Goal: Information Seeking & Learning: Learn about a topic

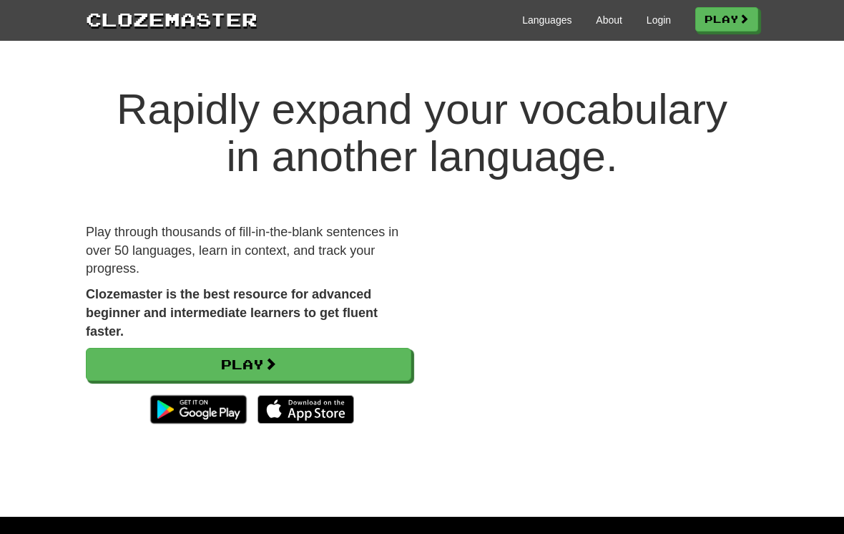
click at [662, 15] on link "Login" at bounding box center [659, 20] width 24 height 14
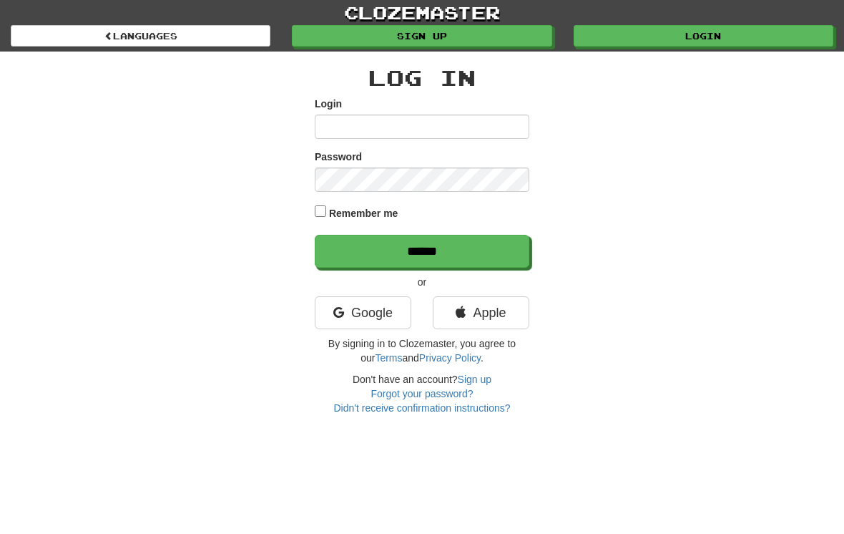
click at [385, 315] on link "Google" at bounding box center [363, 312] width 97 height 33
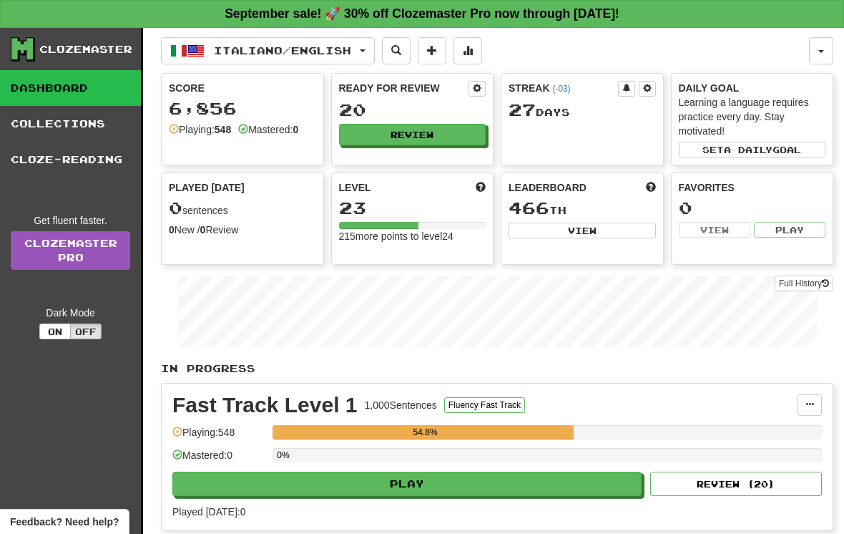
click at [480, 486] on button "Play" at bounding box center [406, 483] width 469 height 24
select select "**"
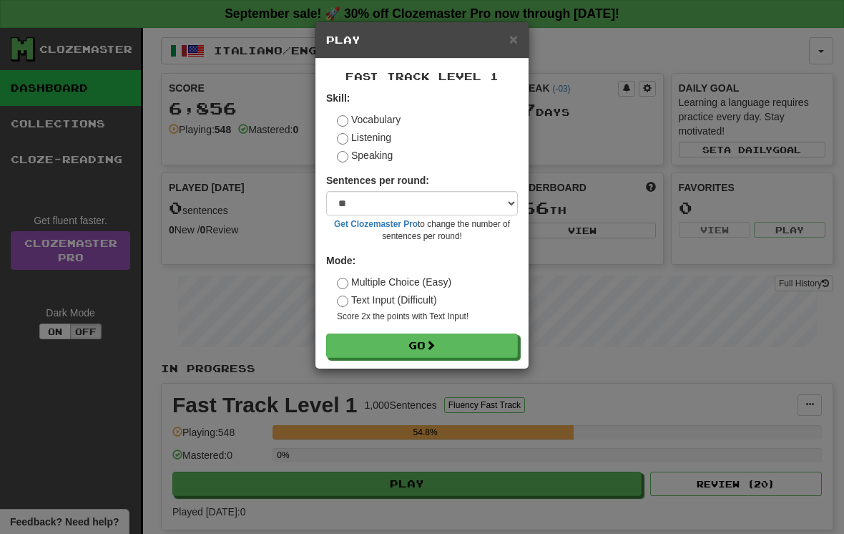
click at [460, 342] on button "Go" at bounding box center [422, 345] width 192 height 24
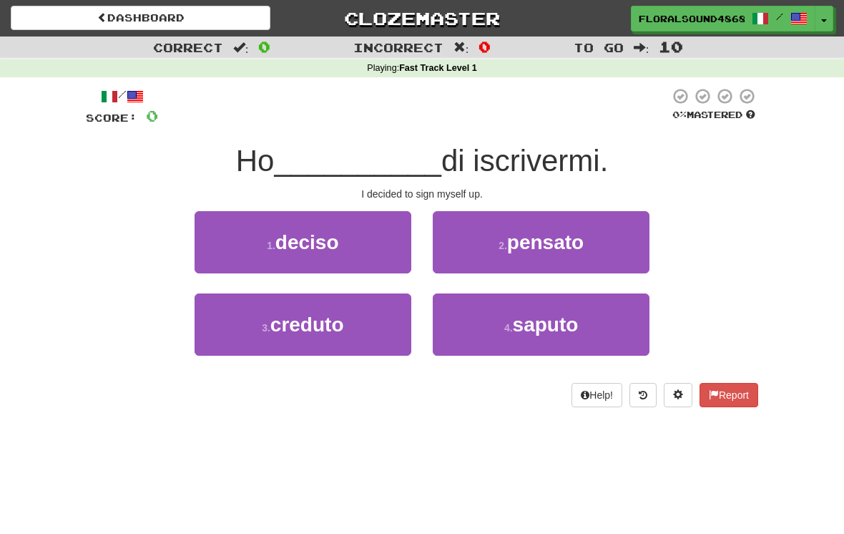
click at [380, 250] on button "1 . deciso" at bounding box center [303, 242] width 217 height 62
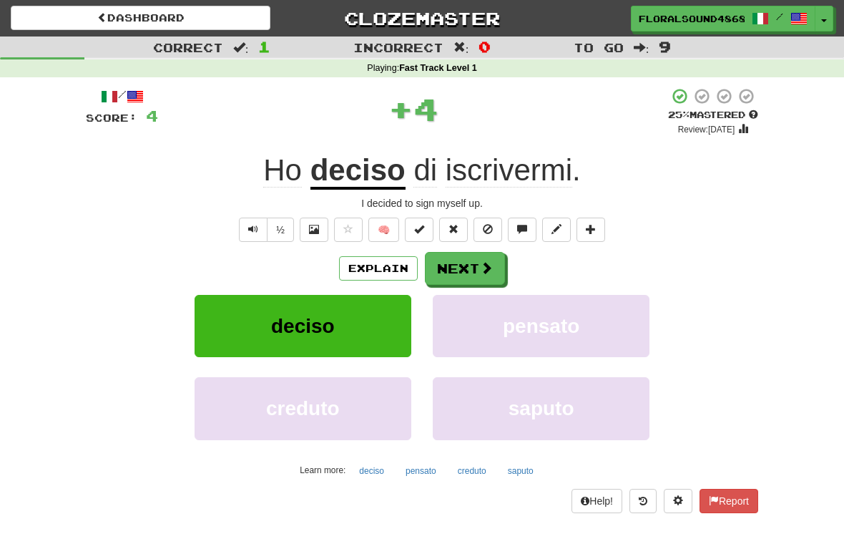
click at [476, 264] on button "Next" at bounding box center [465, 268] width 80 height 33
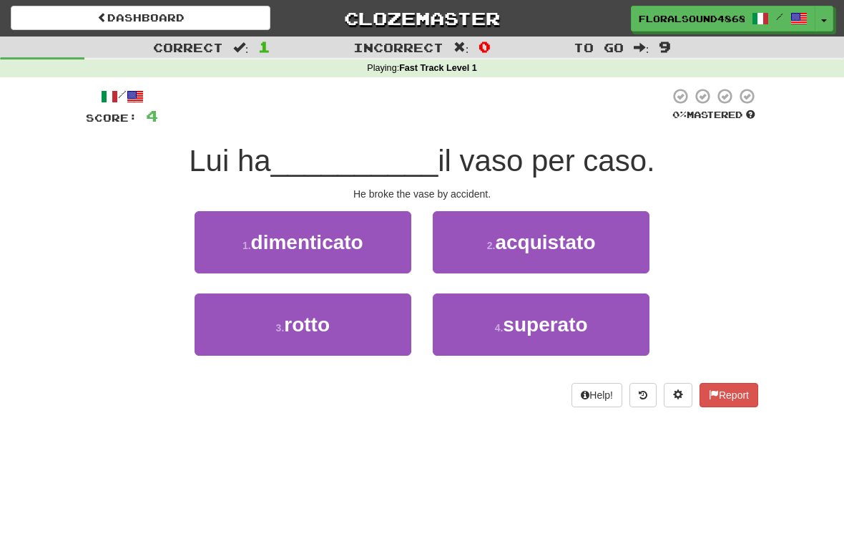
click at [373, 315] on button "3 . rotto" at bounding box center [303, 324] width 217 height 62
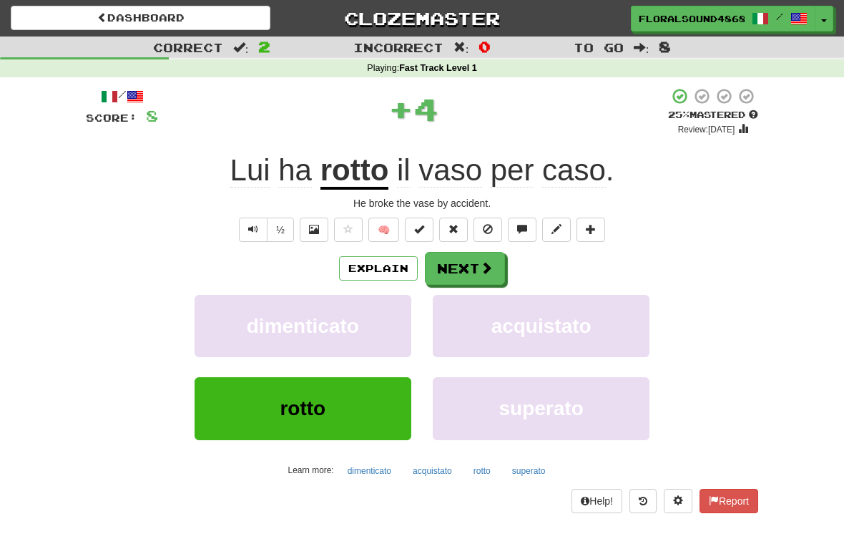
click at [473, 267] on button "Next" at bounding box center [465, 268] width 80 height 33
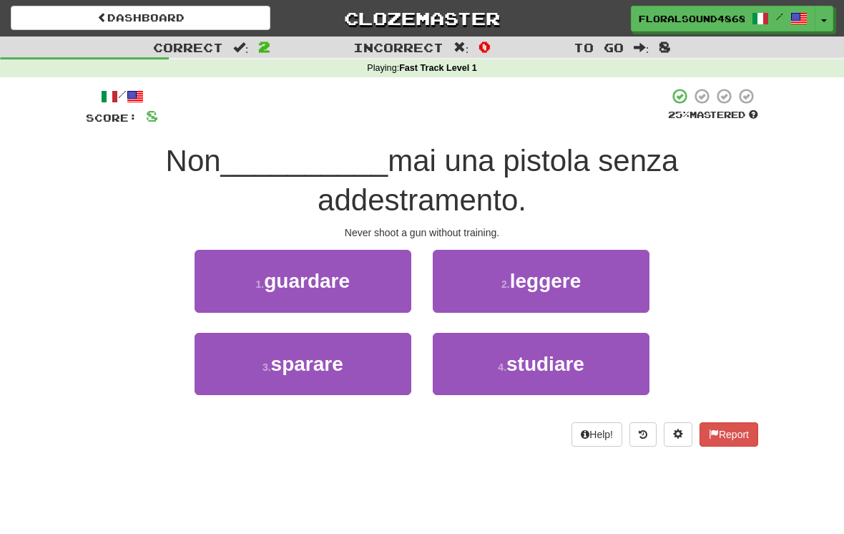
click at [357, 360] on button "3 . sparare" at bounding box center [303, 364] width 217 height 62
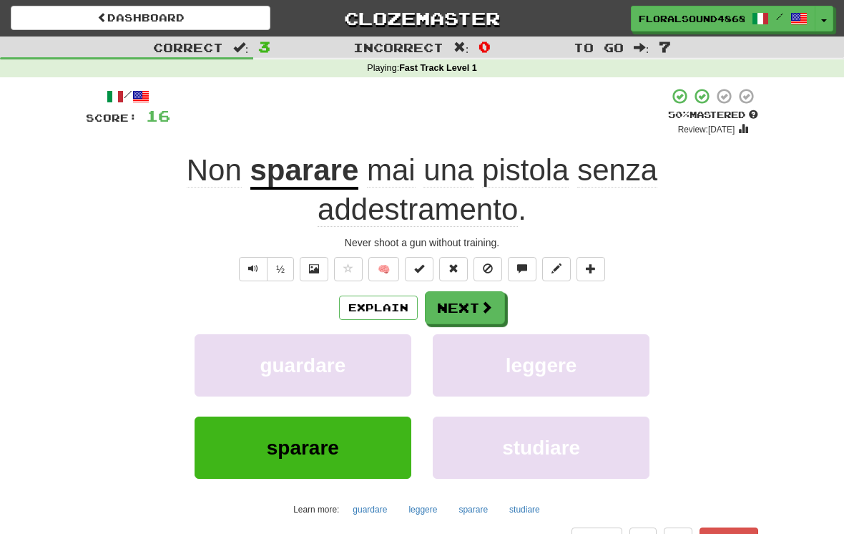
click at [466, 310] on button "Next" at bounding box center [465, 307] width 80 height 33
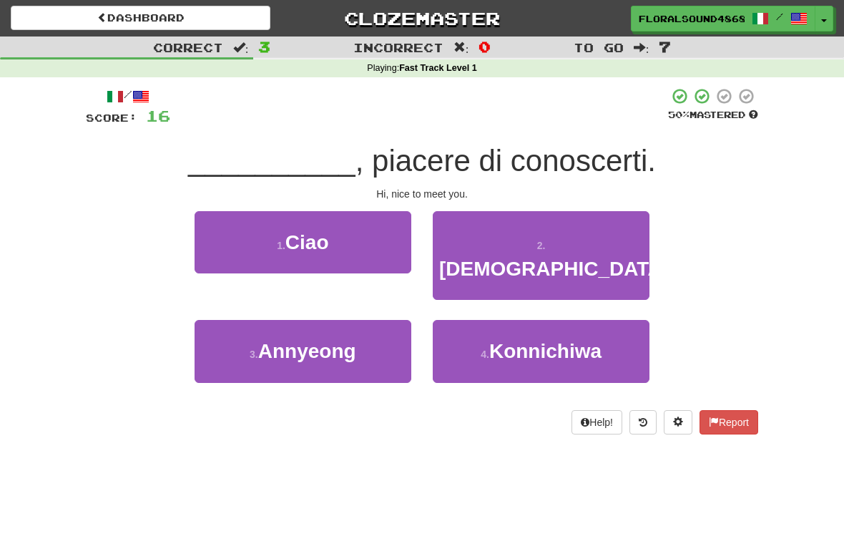
click at [371, 254] on button "1 . [GEOGRAPHIC_DATA]" at bounding box center [303, 242] width 217 height 62
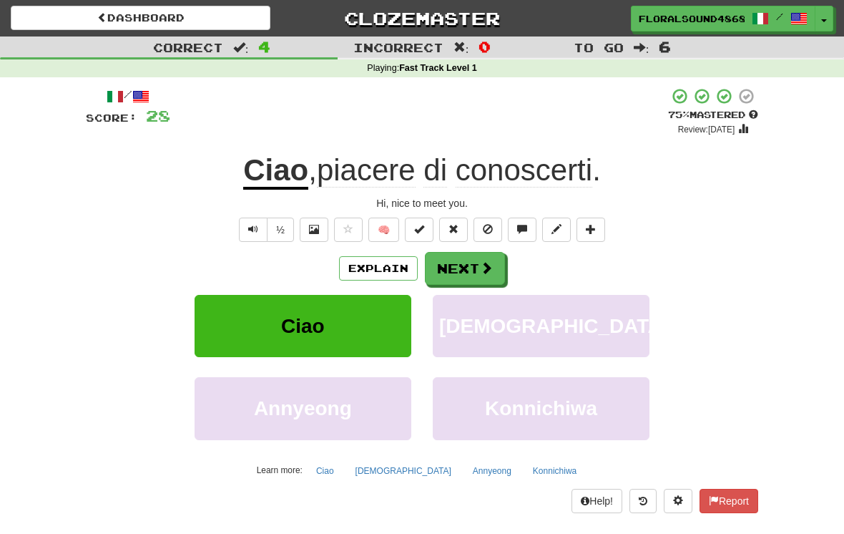
click at [473, 269] on button "Next" at bounding box center [465, 268] width 80 height 33
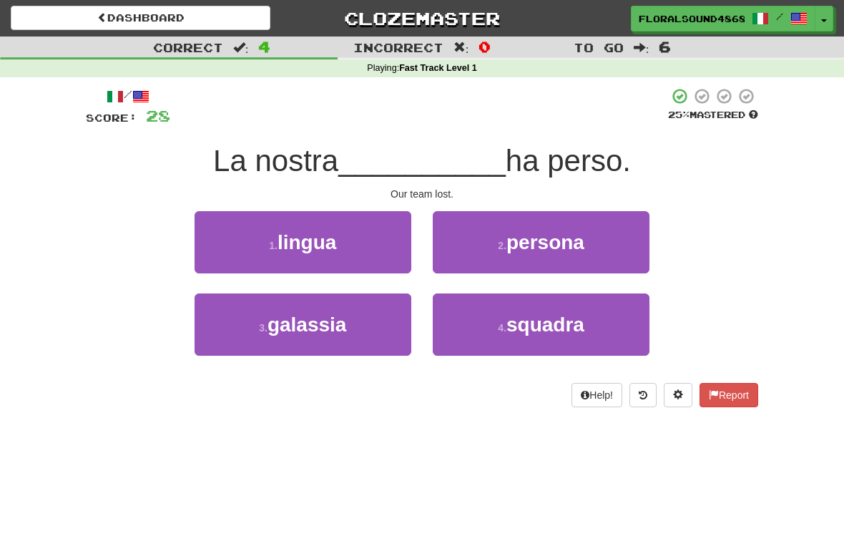
click at [516, 332] on span "squadra" at bounding box center [545, 324] width 78 height 22
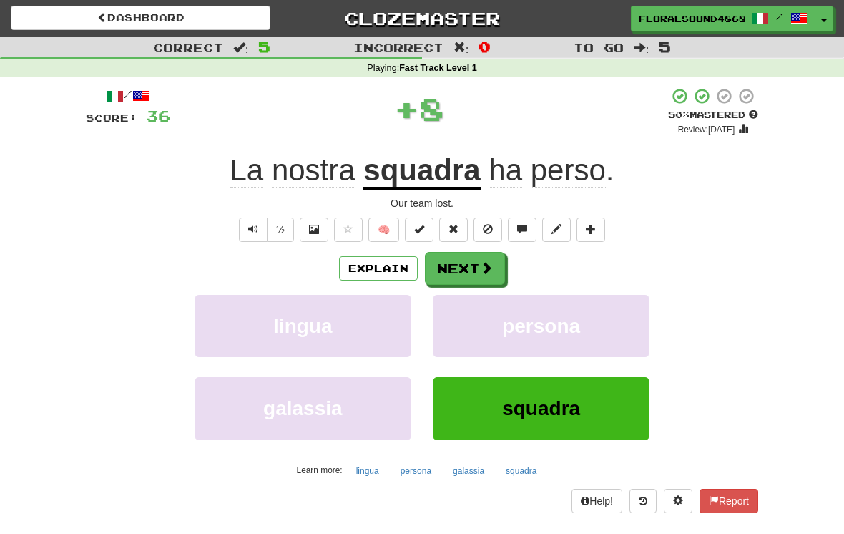
click at [480, 265] on span at bounding box center [486, 267] width 13 height 13
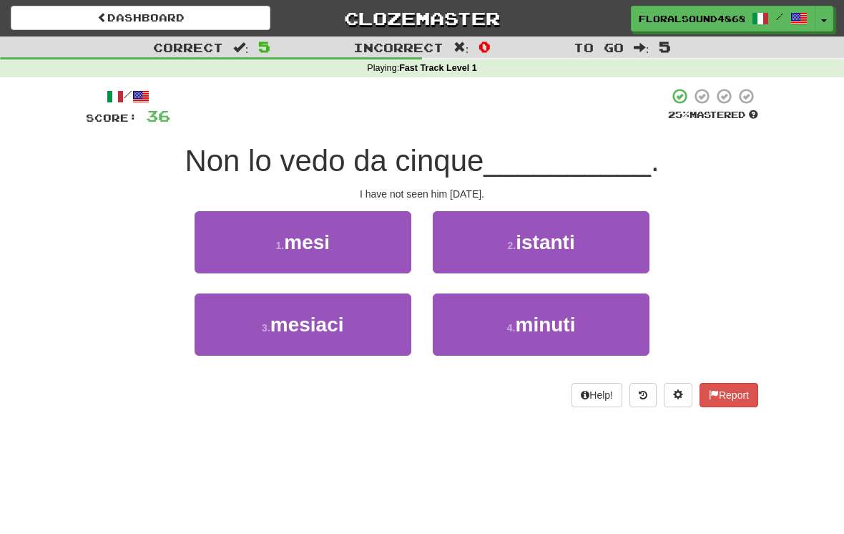
click at [363, 257] on button "1 . mesi" at bounding box center [303, 242] width 217 height 62
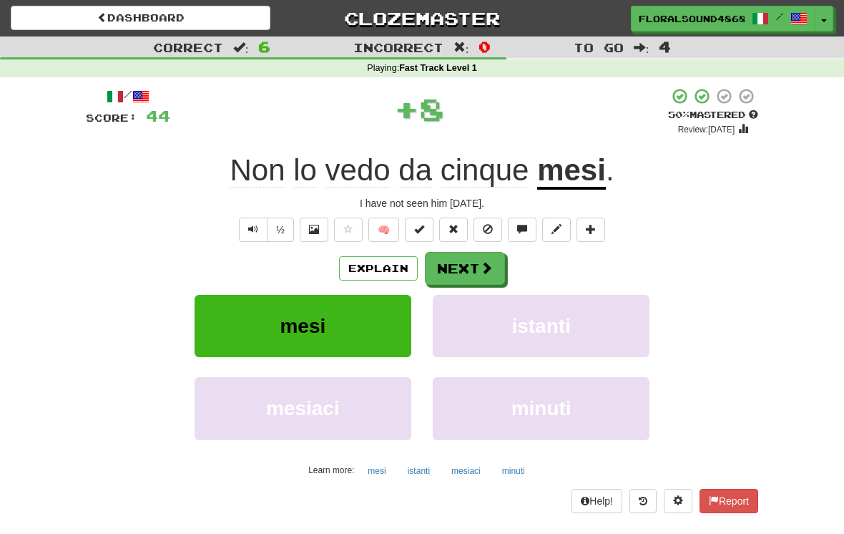
click at [479, 274] on button "Next" at bounding box center [465, 268] width 80 height 33
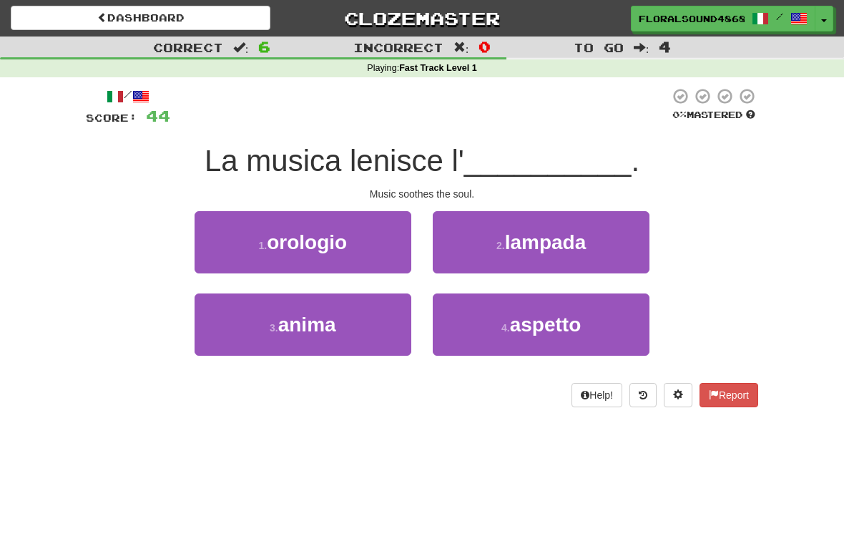
click at [402, 345] on button "3 . anima" at bounding box center [303, 324] width 217 height 62
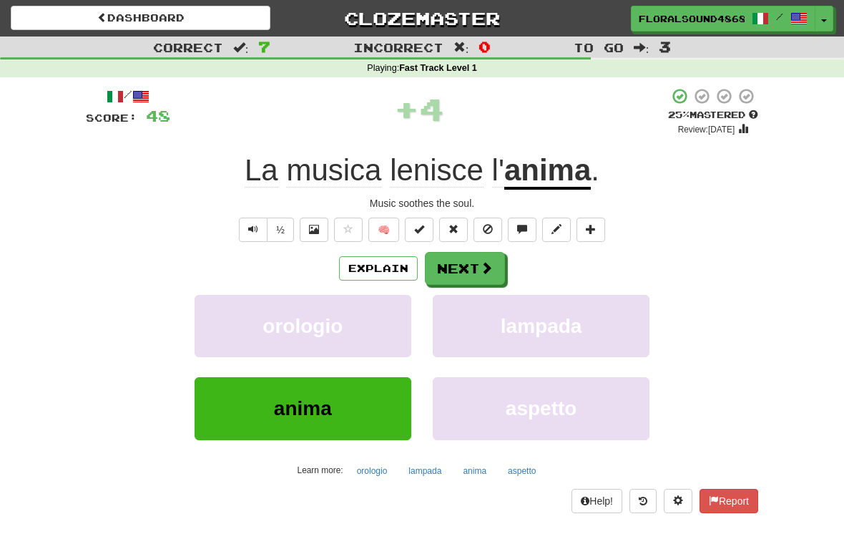
click at [476, 273] on button "Next" at bounding box center [465, 268] width 80 height 33
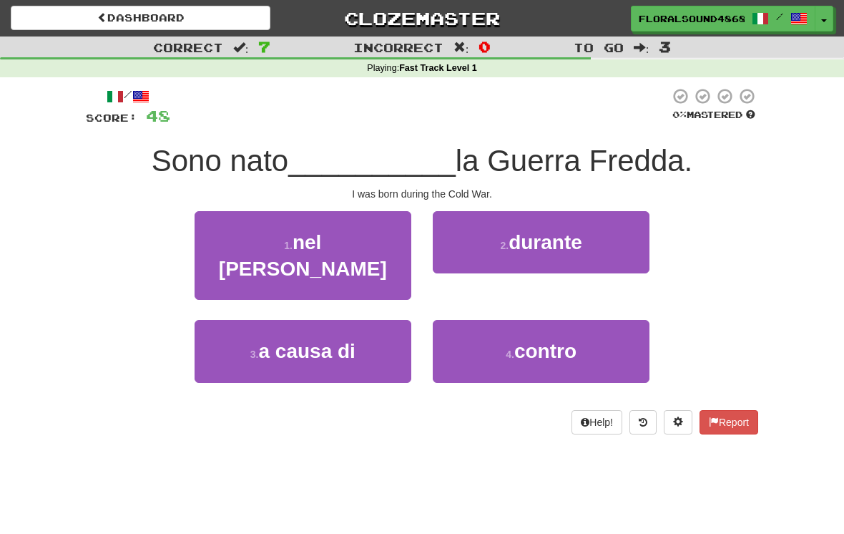
click at [567, 250] on span "durante" at bounding box center [546, 242] width 74 height 22
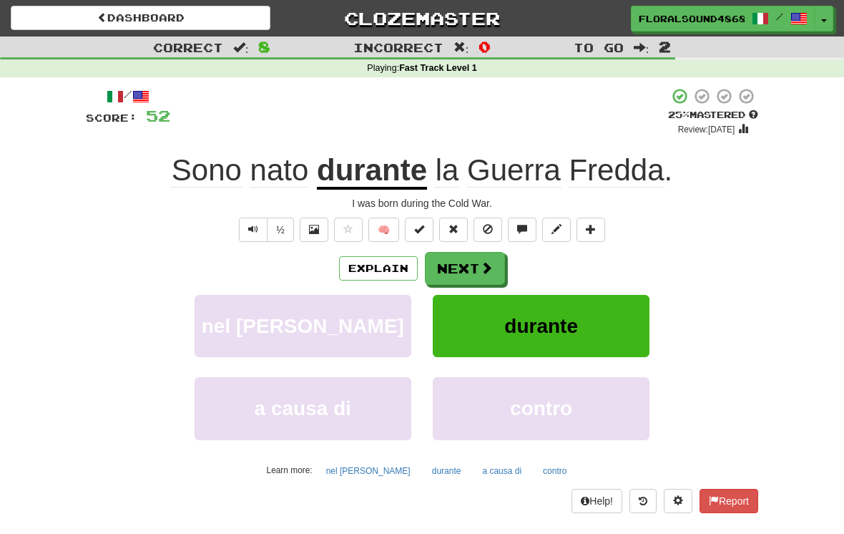
click at [482, 261] on span at bounding box center [486, 267] width 13 height 13
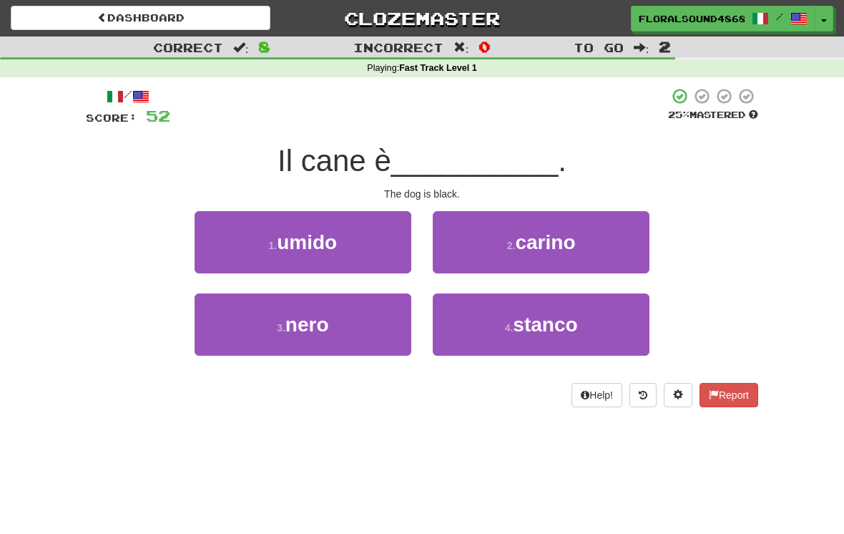
click at [370, 328] on button "3 . nero" at bounding box center [303, 324] width 217 height 62
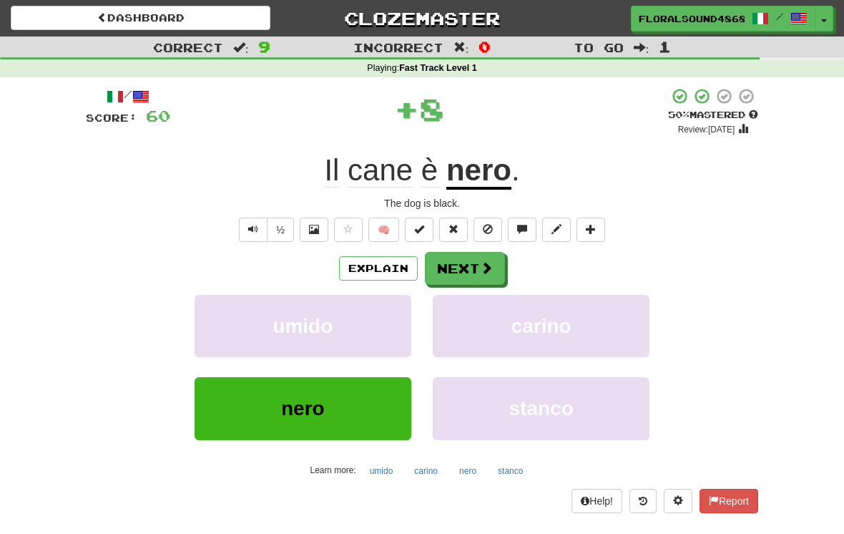
click at [481, 270] on span at bounding box center [486, 267] width 13 height 13
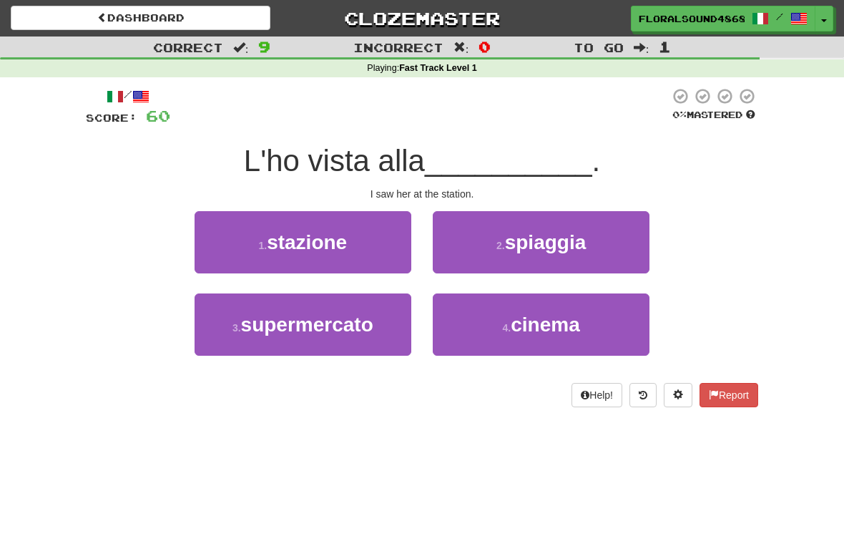
click at [363, 251] on button "1 . stazione" at bounding box center [303, 242] width 217 height 62
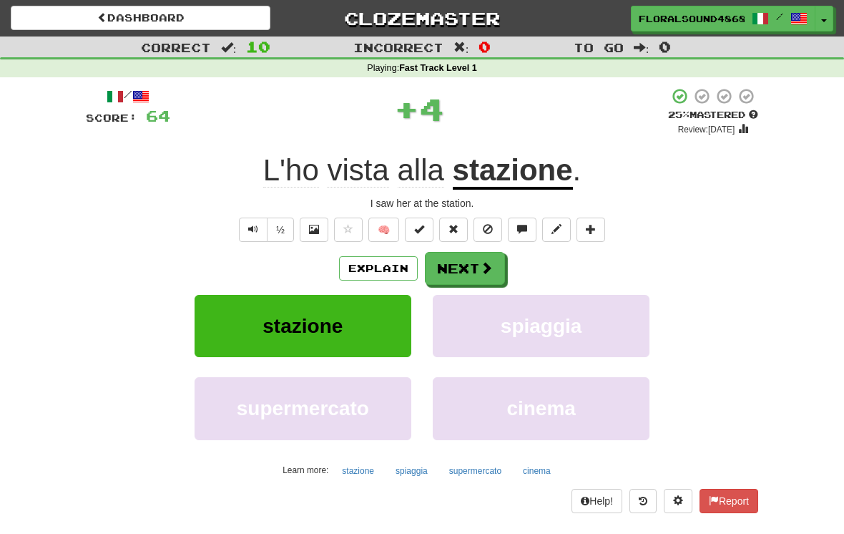
click at [474, 265] on button "Next" at bounding box center [465, 268] width 80 height 33
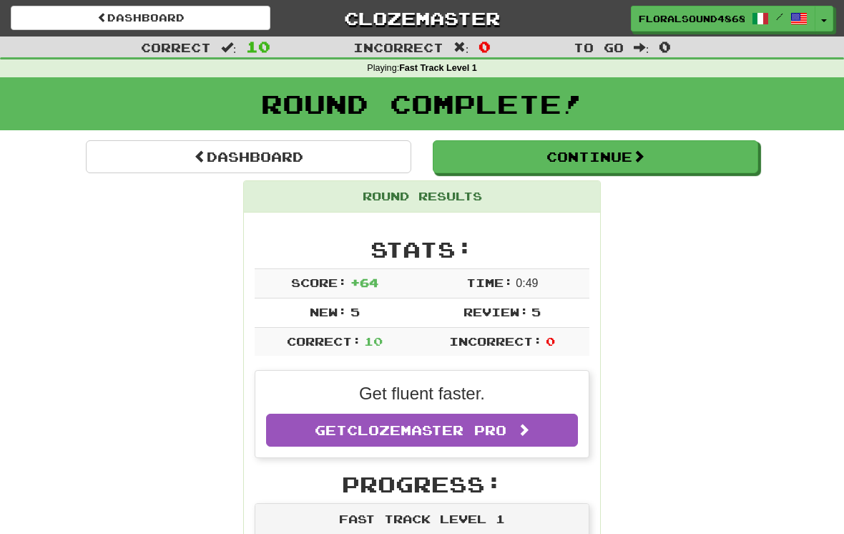
click at [626, 162] on button "Continue" at bounding box center [595, 156] width 325 height 33
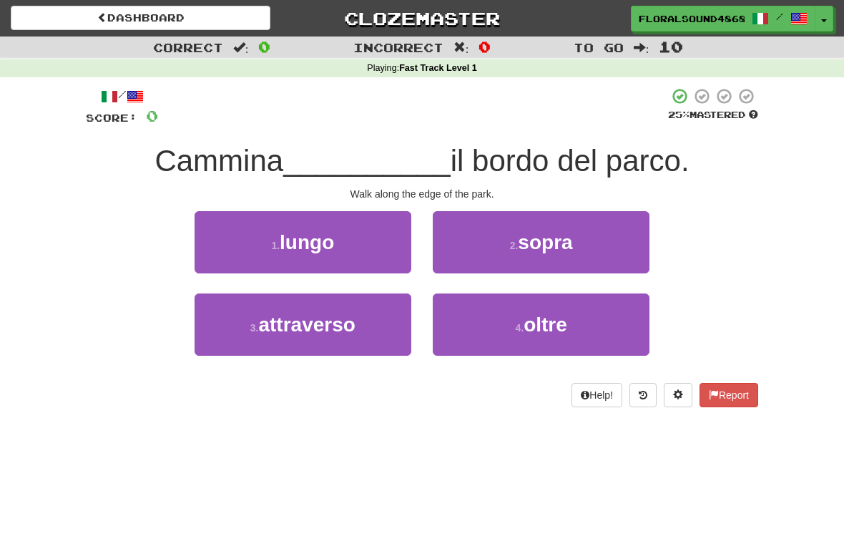
click at [394, 249] on button "1 . lungo" at bounding box center [303, 242] width 217 height 62
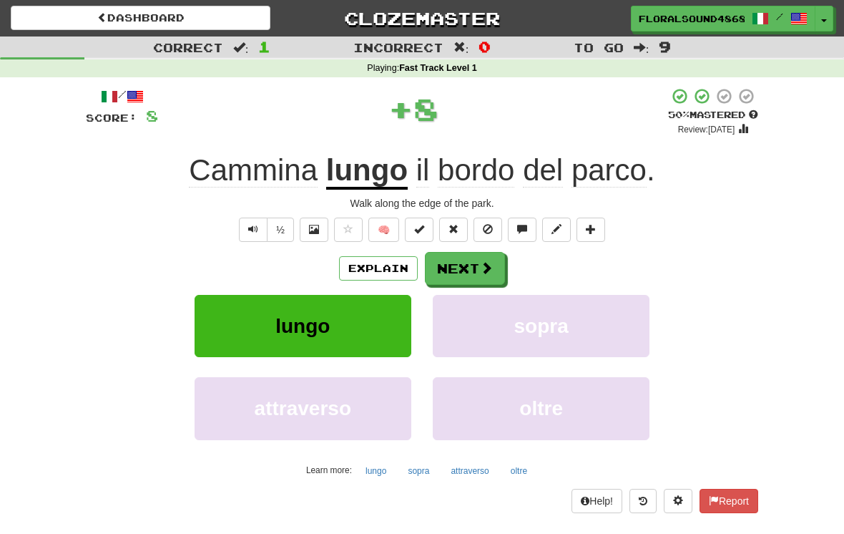
click at [471, 270] on button "Next" at bounding box center [465, 268] width 80 height 33
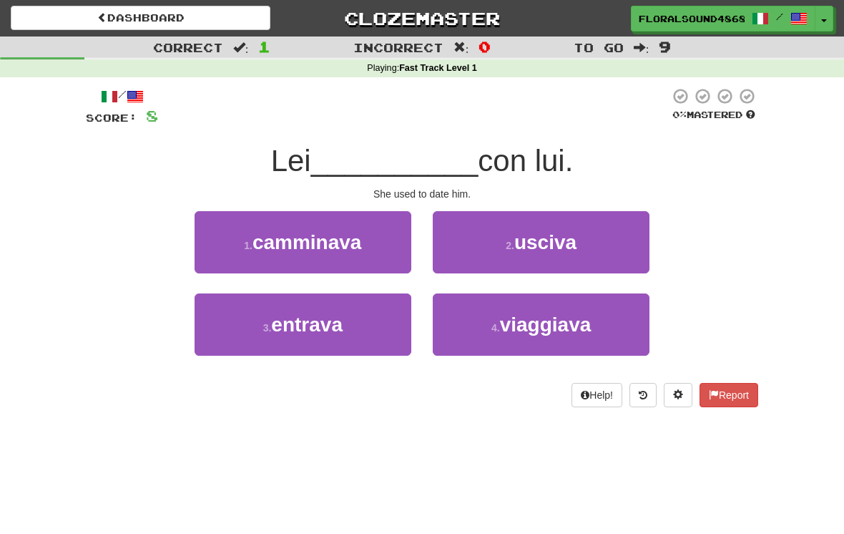
click at [569, 231] on span "usciva" at bounding box center [545, 242] width 62 height 22
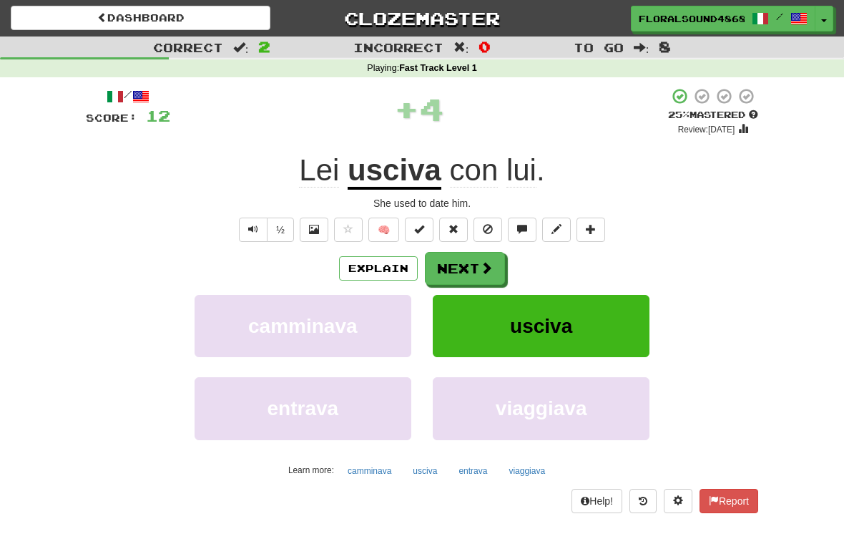
click at [476, 264] on button "Next" at bounding box center [465, 268] width 80 height 33
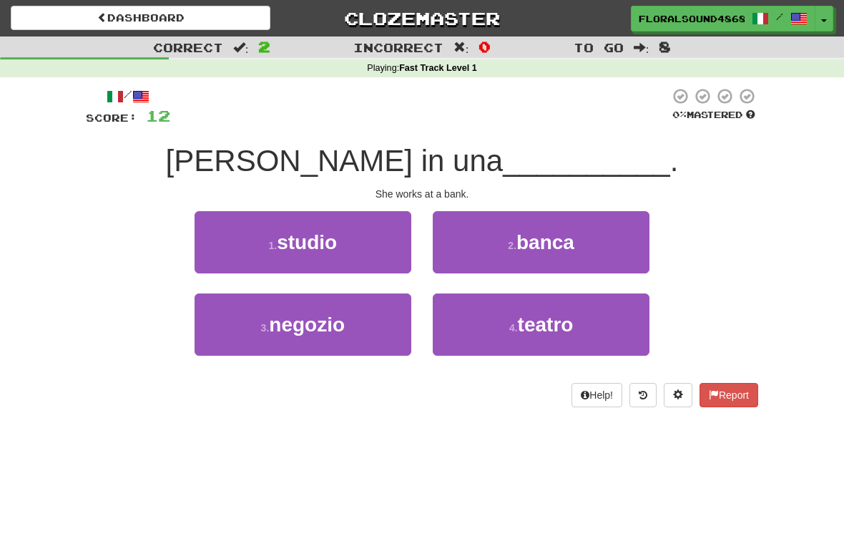
click at [576, 237] on button "2 . banca" at bounding box center [541, 242] width 217 height 62
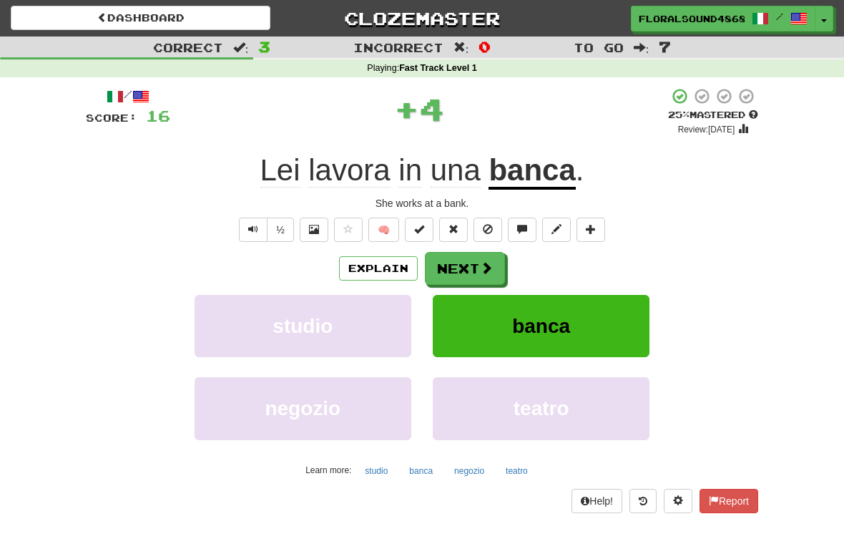
click at [472, 262] on button "Next" at bounding box center [465, 268] width 80 height 33
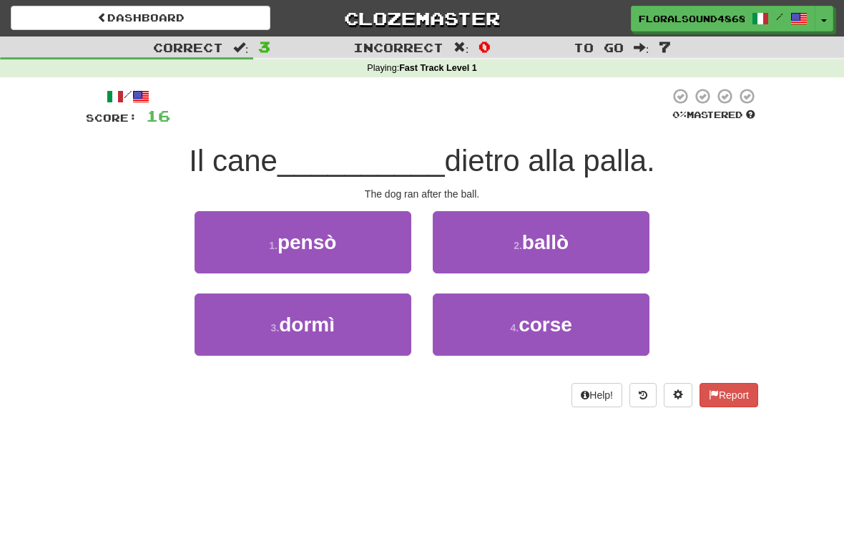
click at [559, 309] on button "4 . [GEOGRAPHIC_DATA]" at bounding box center [541, 324] width 217 height 62
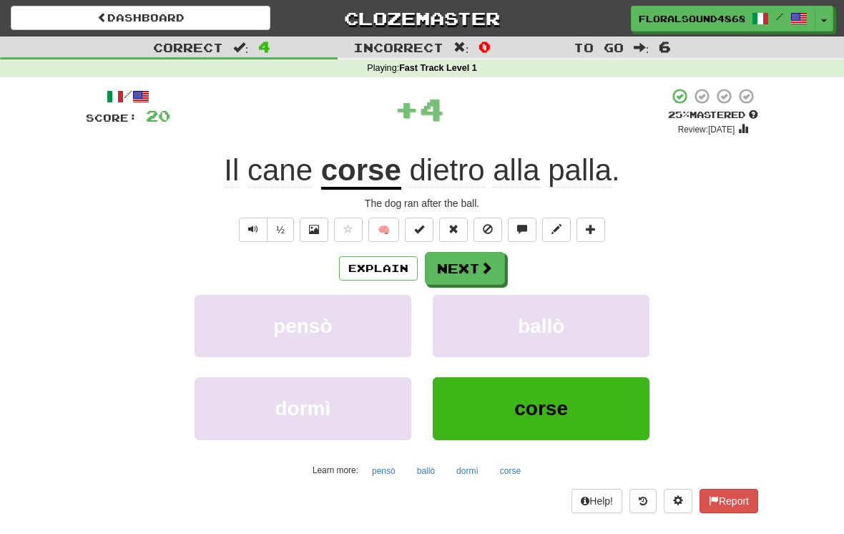
click at [481, 257] on button "Next" at bounding box center [465, 268] width 80 height 33
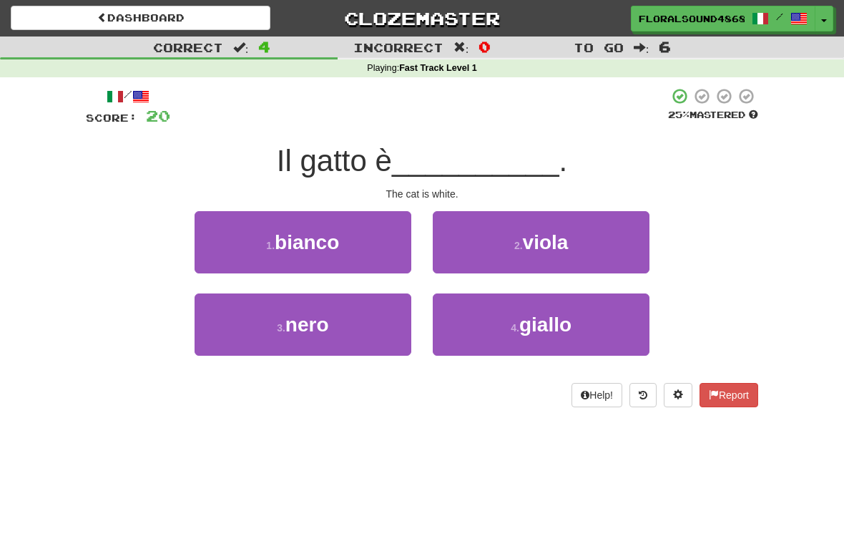
click at [380, 245] on button "1 . [PERSON_NAME]" at bounding box center [303, 242] width 217 height 62
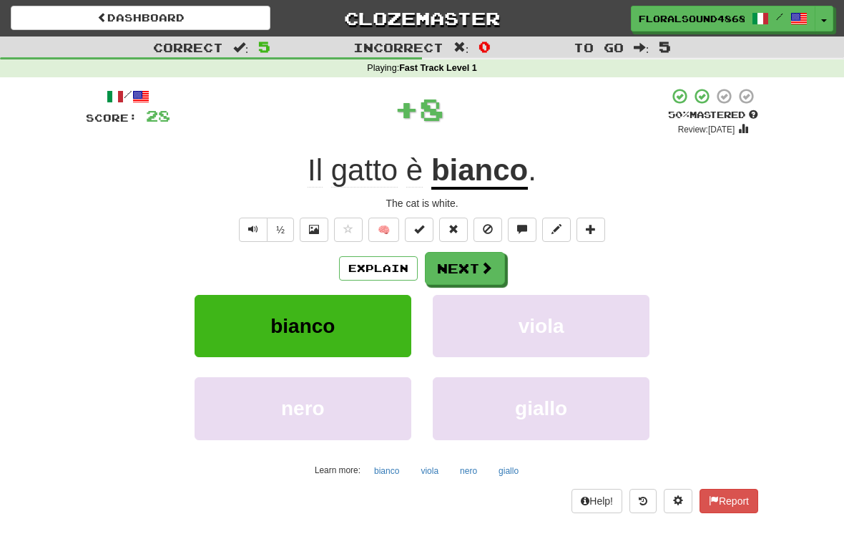
click at [480, 267] on span at bounding box center [486, 267] width 13 height 13
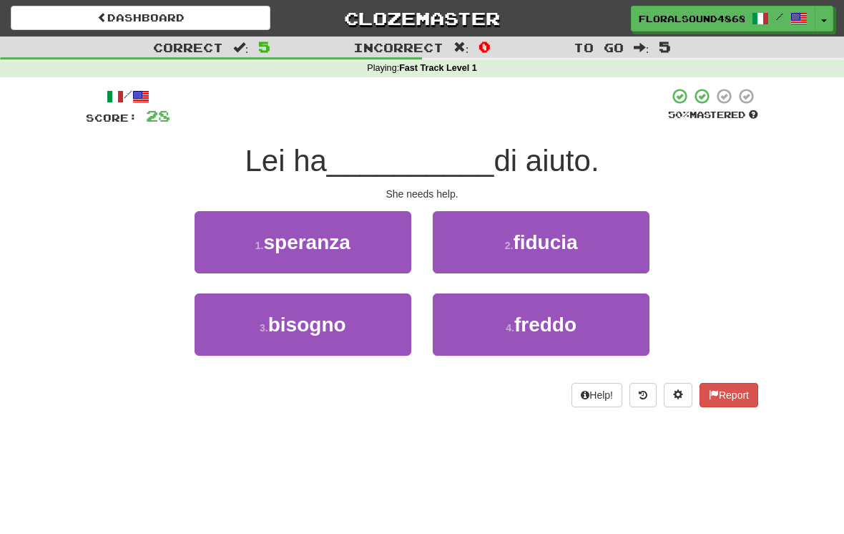
click at [386, 319] on button "3 . bisogno" at bounding box center [303, 324] width 217 height 62
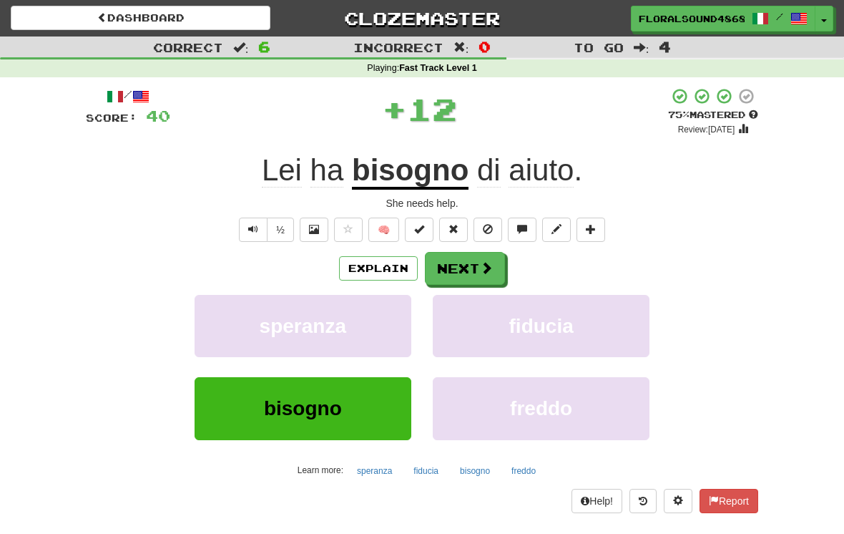
click at [477, 270] on button "Next" at bounding box center [465, 268] width 80 height 33
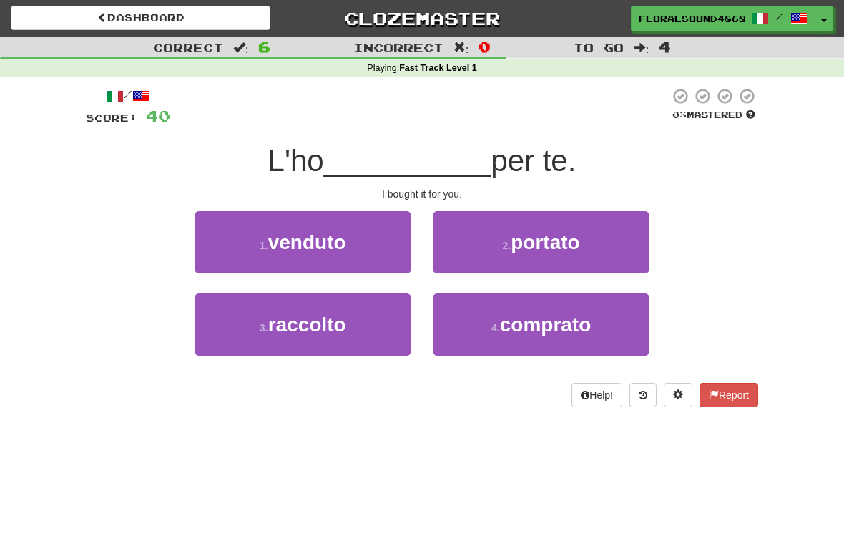
click at [563, 313] on span "comprato" at bounding box center [546, 324] width 92 height 22
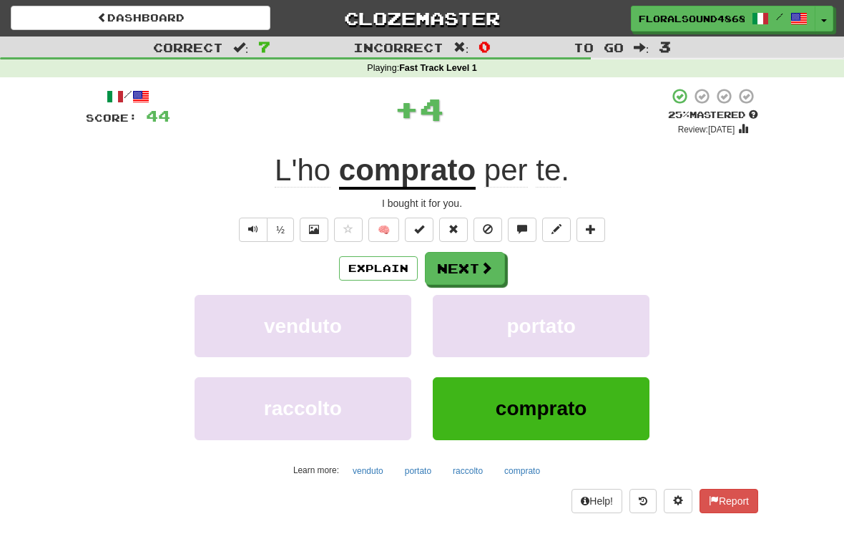
click at [482, 265] on span at bounding box center [486, 267] width 13 height 13
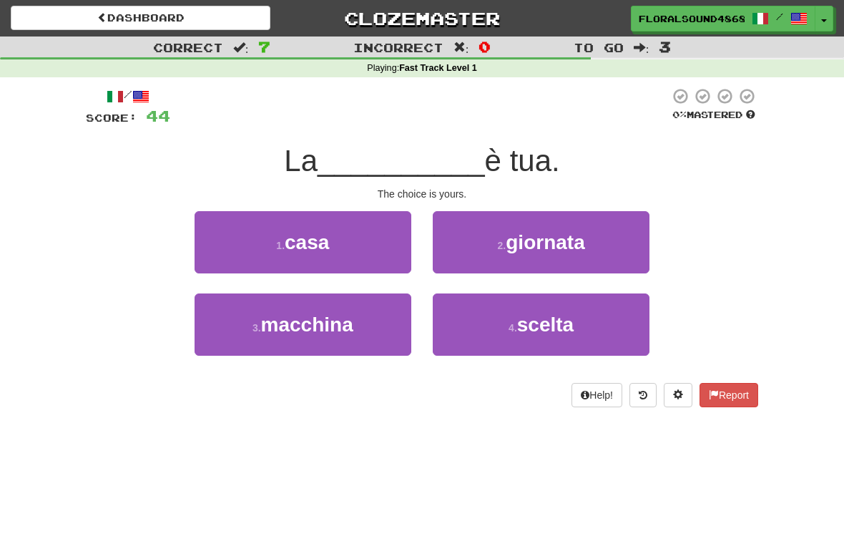
click at [541, 324] on span "scelta" at bounding box center [545, 324] width 57 height 22
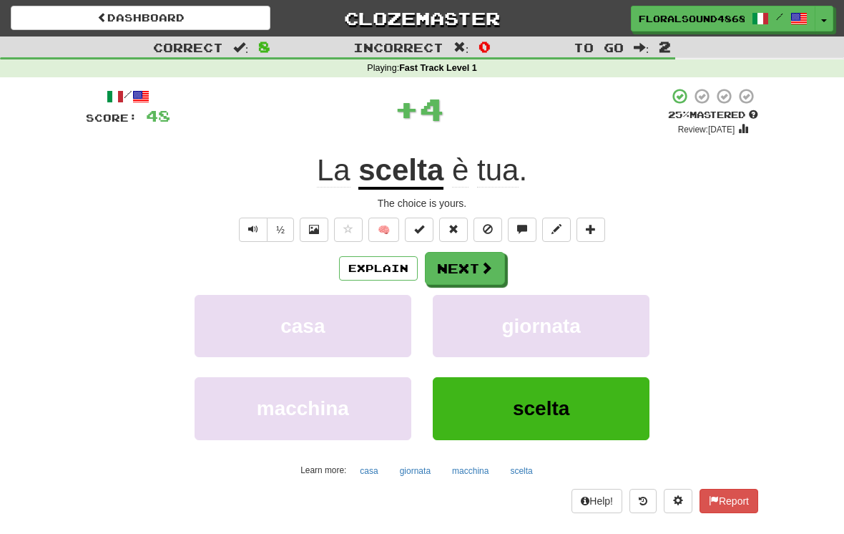
click at [483, 267] on span at bounding box center [486, 267] width 13 height 13
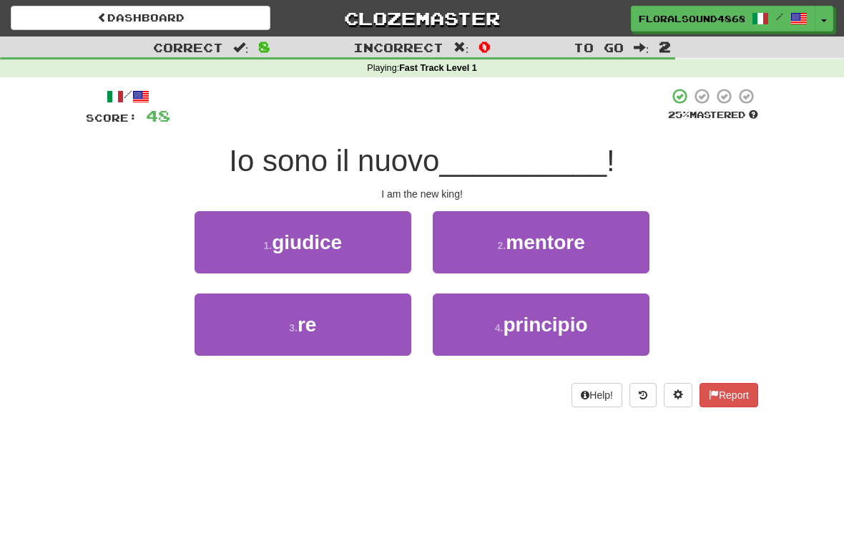
click at [381, 329] on button "3 . re" at bounding box center [303, 324] width 217 height 62
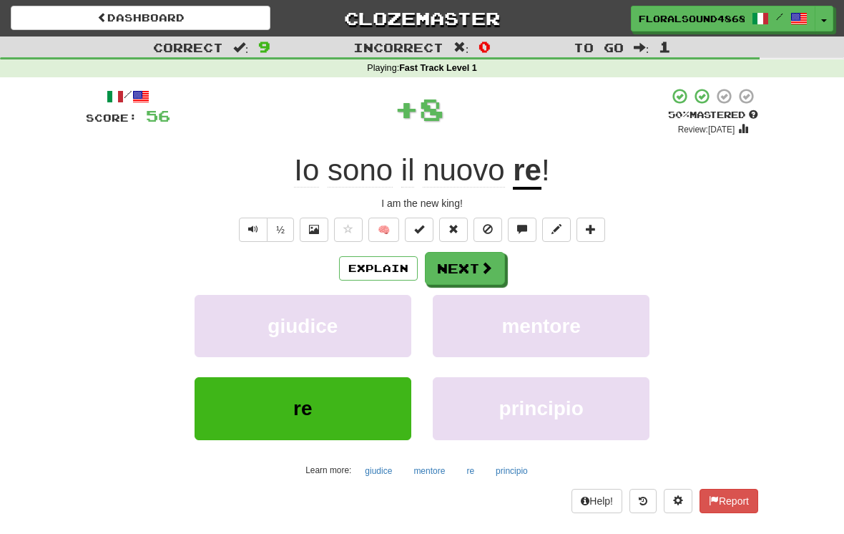
click at [475, 266] on button "Next" at bounding box center [465, 268] width 80 height 33
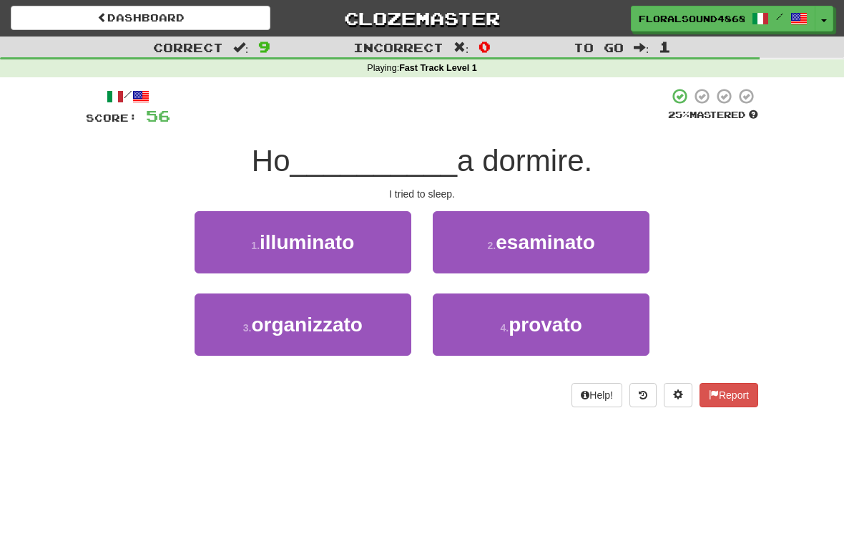
click at [525, 345] on button "4 . provato" at bounding box center [541, 324] width 217 height 62
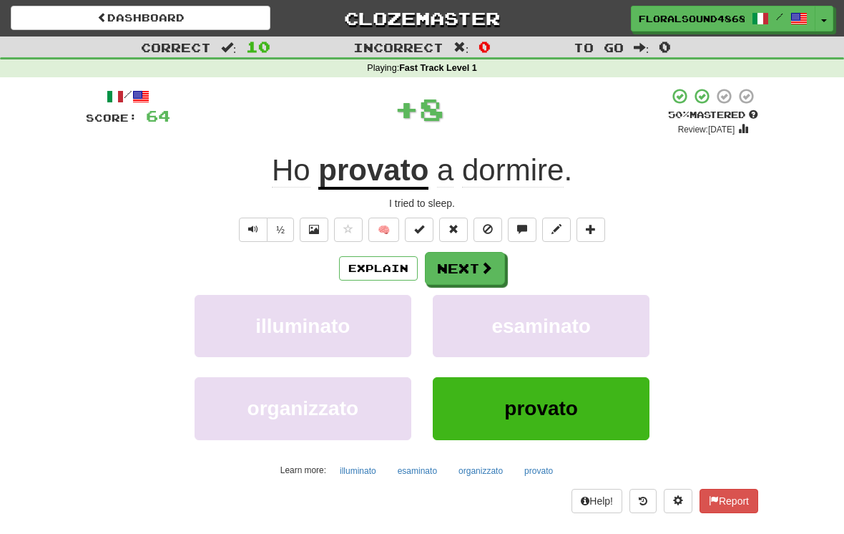
click at [480, 268] on span at bounding box center [486, 267] width 13 height 13
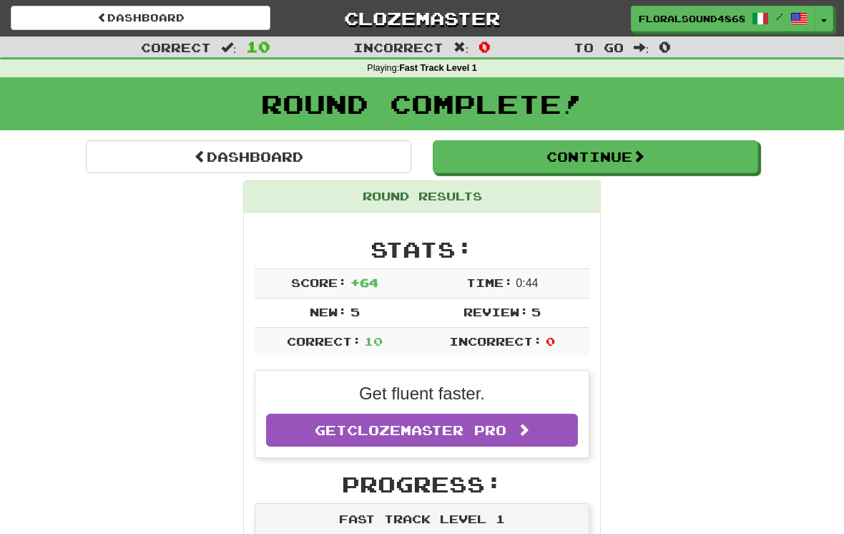
click at [637, 162] on span at bounding box center [638, 155] width 13 height 13
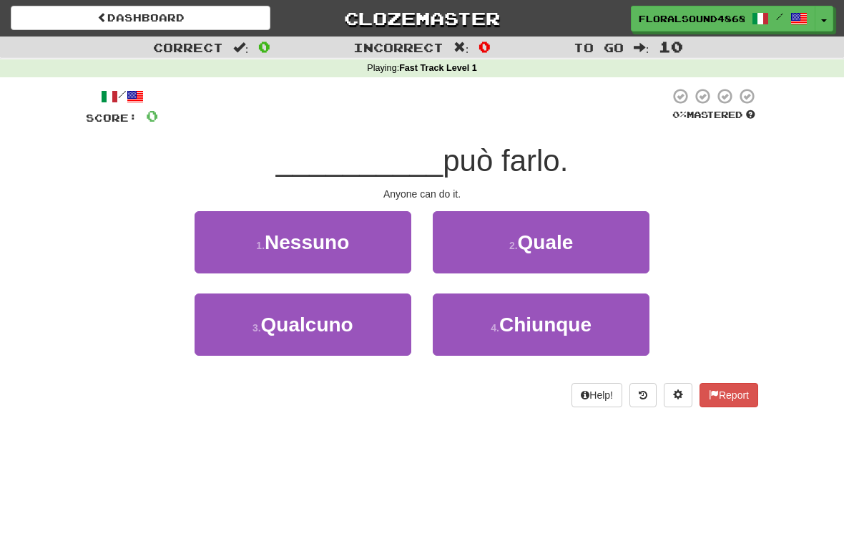
click at [391, 249] on button "1 . [GEOGRAPHIC_DATA]" at bounding box center [303, 242] width 217 height 62
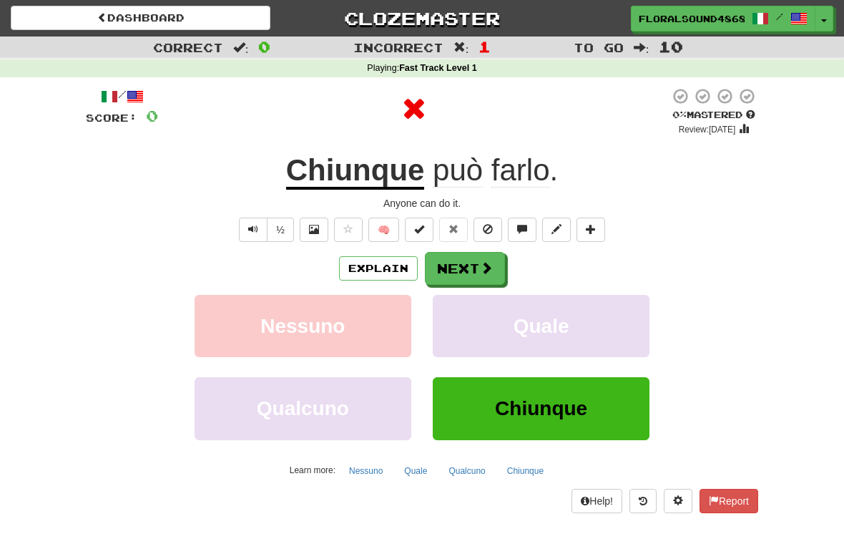
click at [413, 101] on icon at bounding box center [414, 108] width 24 height 30
click at [486, 267] on span at bounding box center [486, 267] width 13 height 13
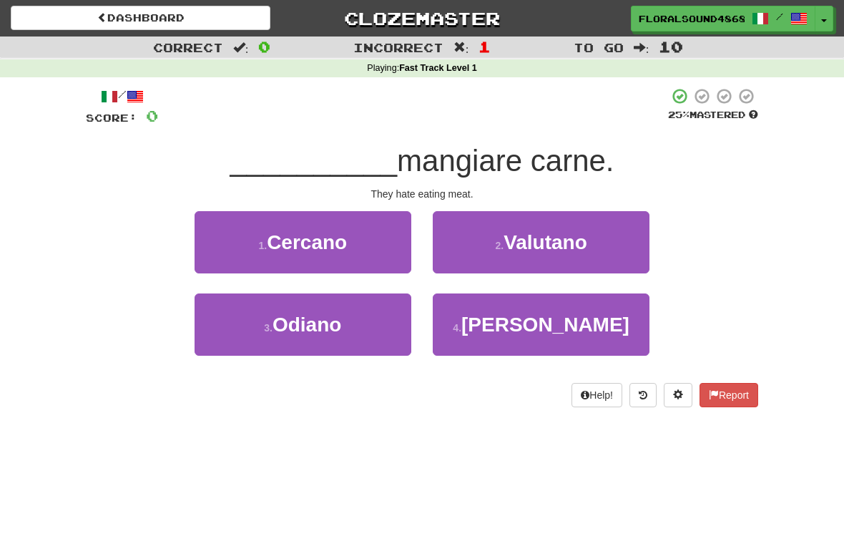
click at [366, 321] on button "3 . [GEOGRAPHIC_DATA]" at bounding box center [303, 324] width 217 height 62
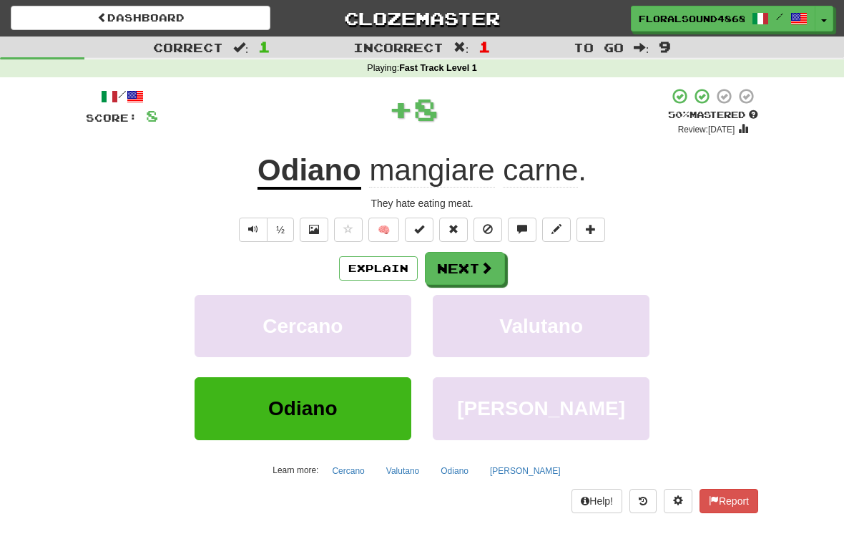
click at [468, 267] on button "Next" at bounding box center [465, 268] width 80 height 33
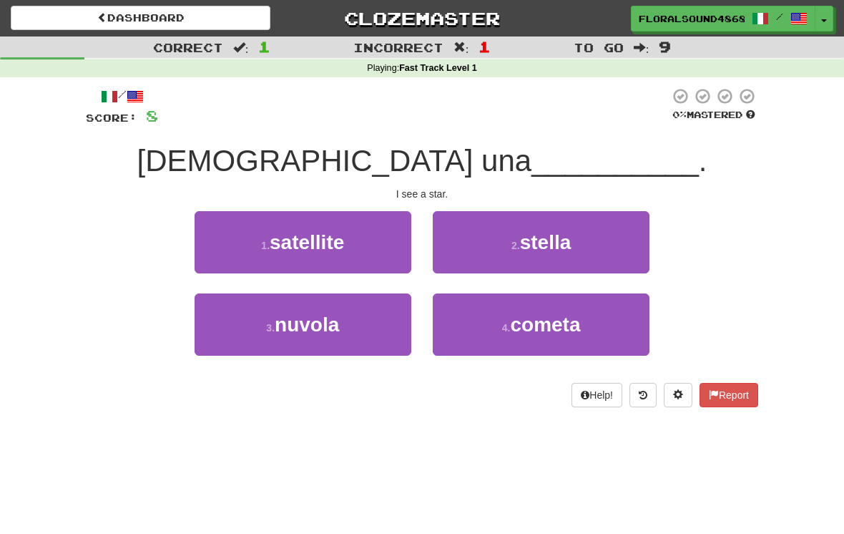
click at [564, 255] on button "2 . stella" at bounding box center [541, 242] width 217 height 62
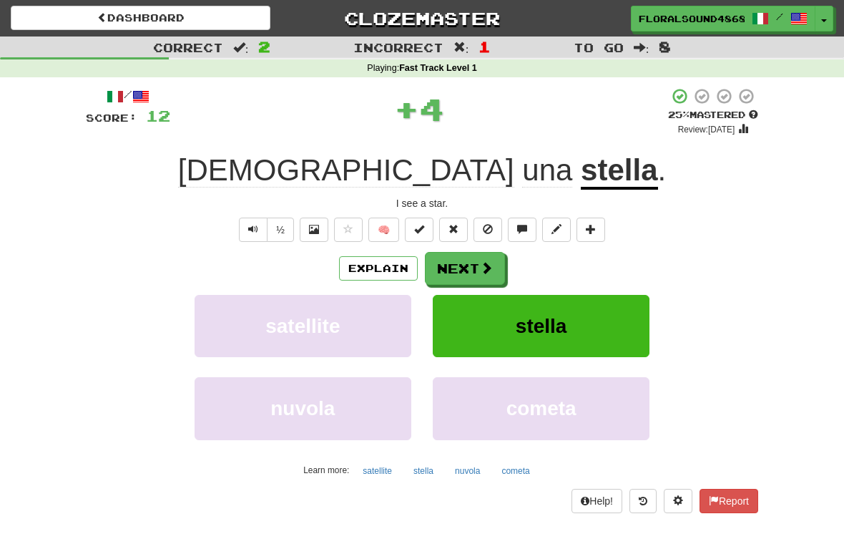
click at [476, 262] on button "Next" at bounding box center [465, 268] width 80 height 33
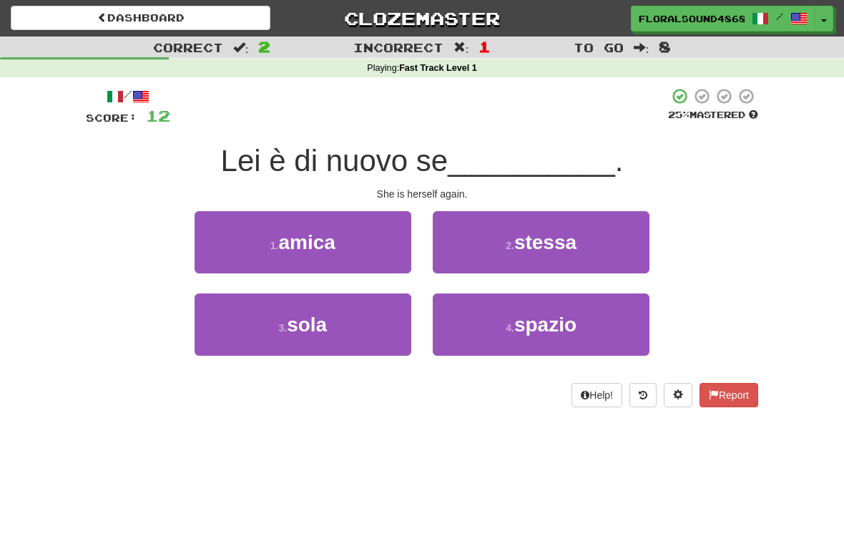
click at [564, 247] on span "stessa" at bounding box center [545, 242] width 62 height 22
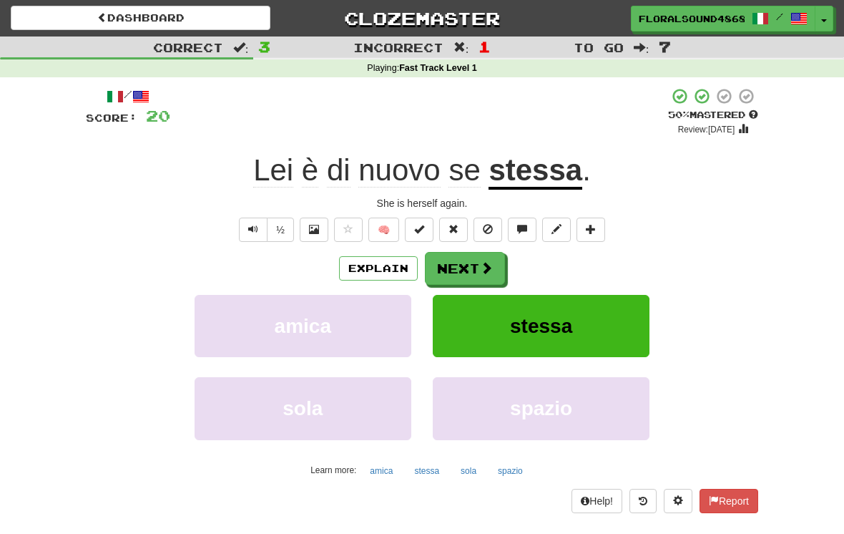
click at [476, 269] on button "Next" at bounding box center [465, 268] width 80 height 33
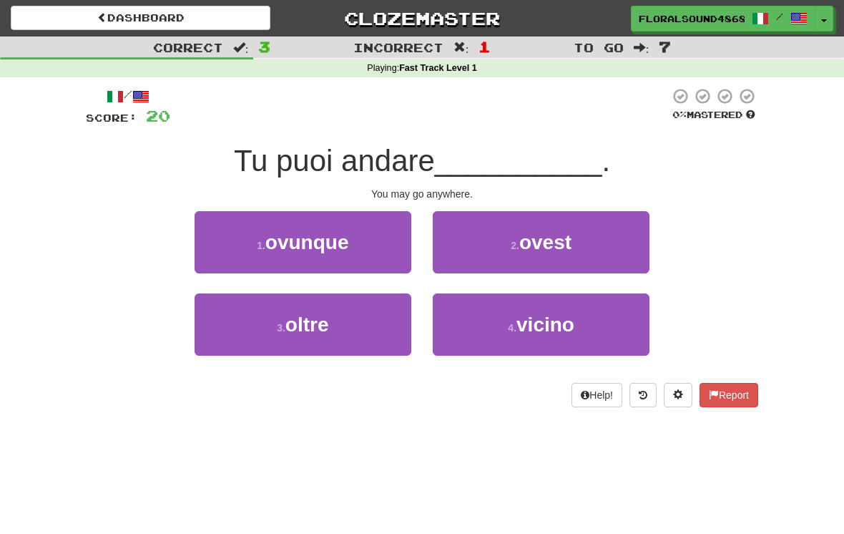
click at [377, 245] on button "1 . ovunque" at bounding box center [303, 242] width 217 height 62
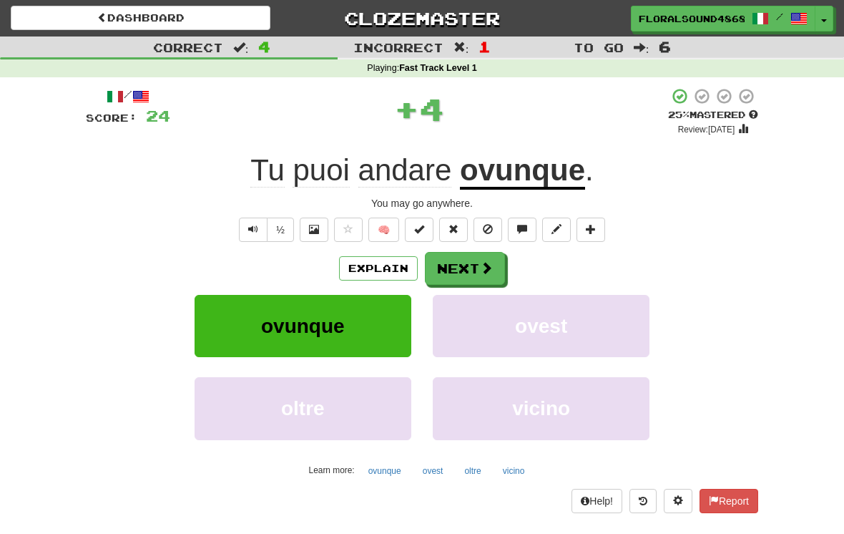
click at [471, 270] on button "Next" at bounding box center [465, 268] width 80 height 33
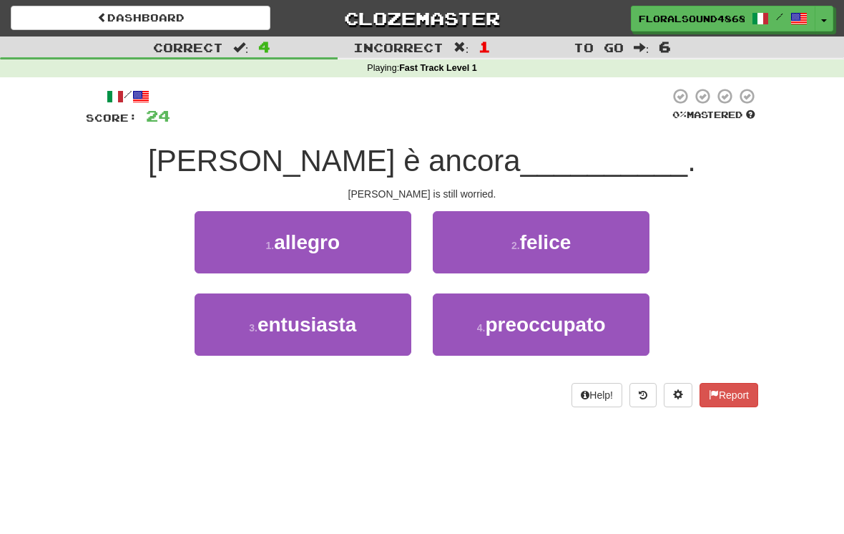
click at [547, 328] on span "preoccupato" at bounding box center [545, 324] width 120 height 22
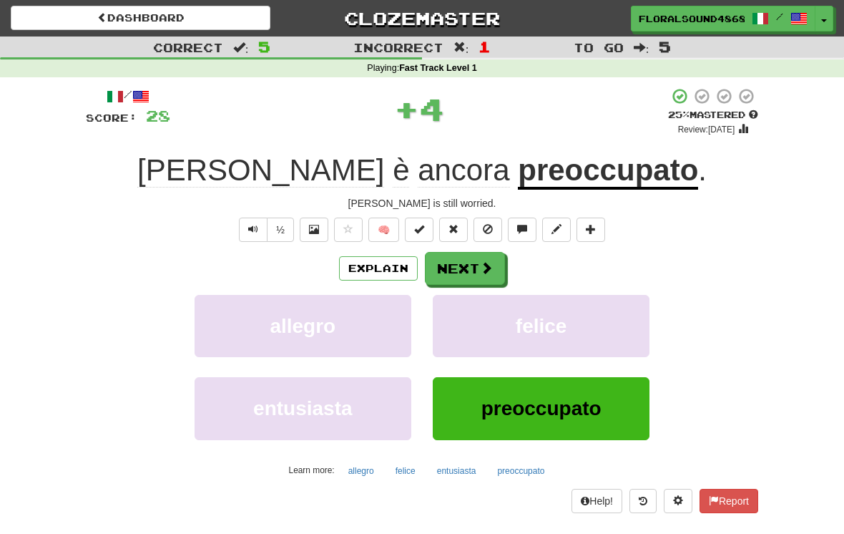
click at [477, 267] on button "Next" at bounding box center [465, 268] width 80 height 33
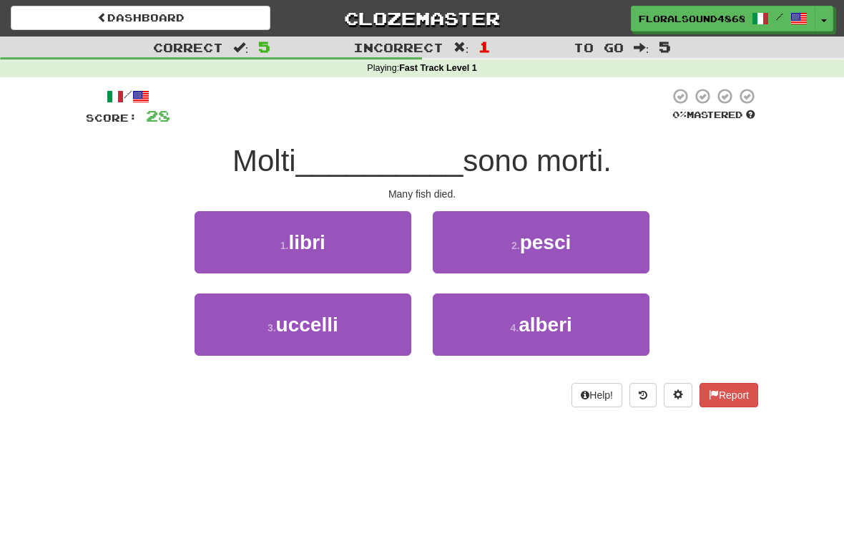
click at [599, 239] on button "2 . [PERSON_NAME]" at bounding box center [541, 242] width 217 height 62
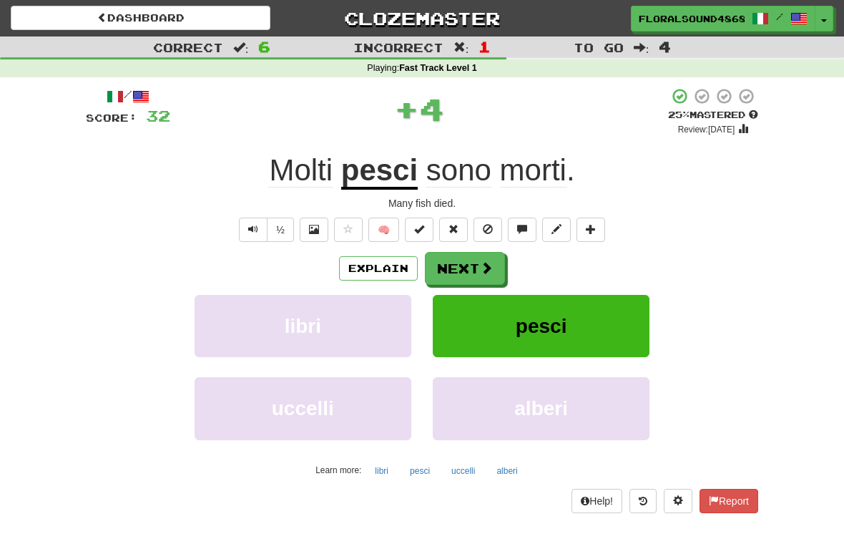
click at [480, 266] on span at bounding box center [486, 267] width 13 height 13
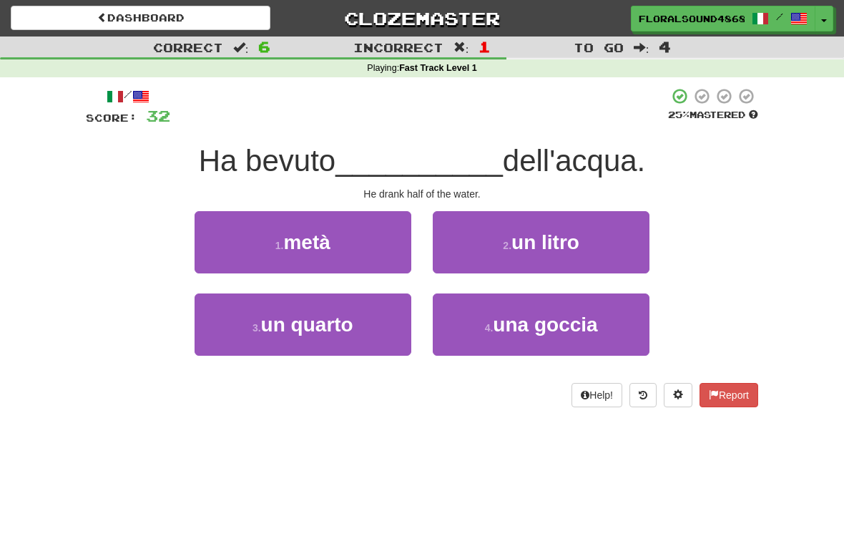
click at [378, 230] on button "1 . metà" at bounding box center [303, 242] width 217 height 62
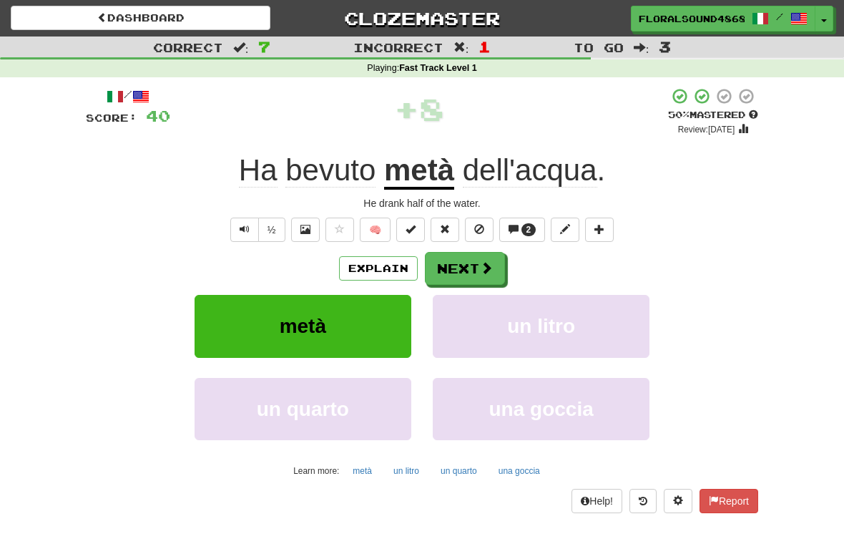
click at [478, 265] on button "Next" at bounding box center [465, 268] width 80 height 33
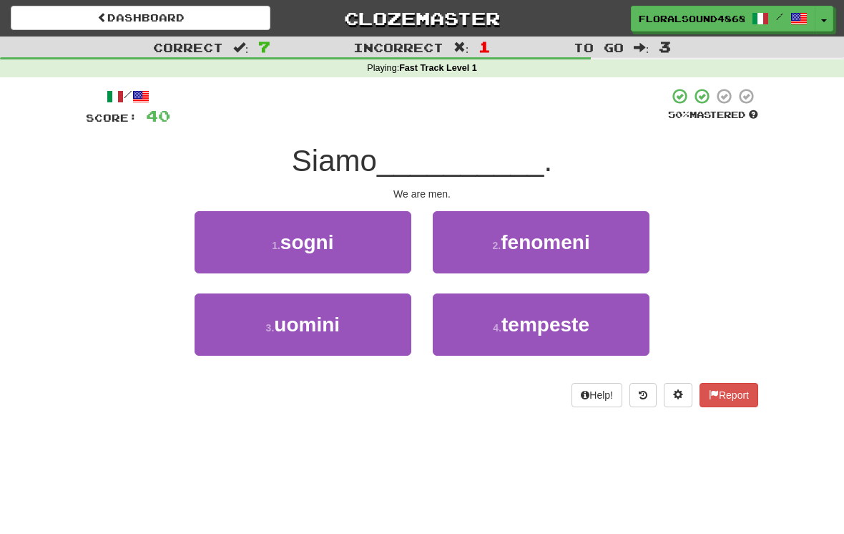
click at [363, 320] on button "3 . uomini" at bounding box center [303, 324] width 217 height 62
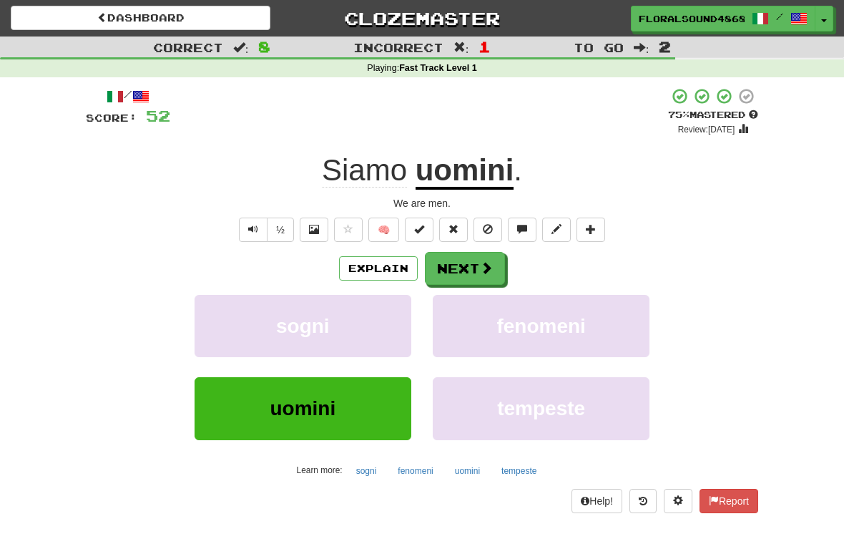
click at [471, 261] on button "Next" at bounding box center [465, 268] width 80 height 33
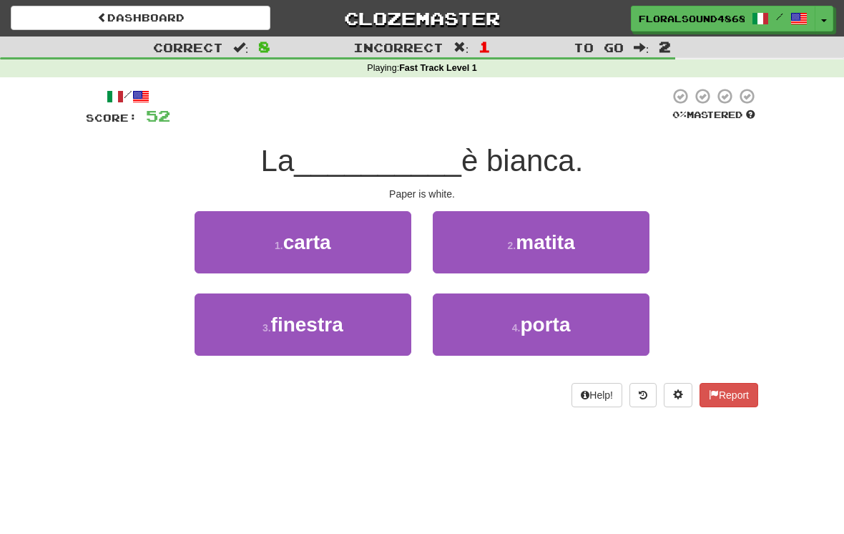
click at [388, 246] on button "1 . carta" at bounding box center [303, 242] width 217 height 62
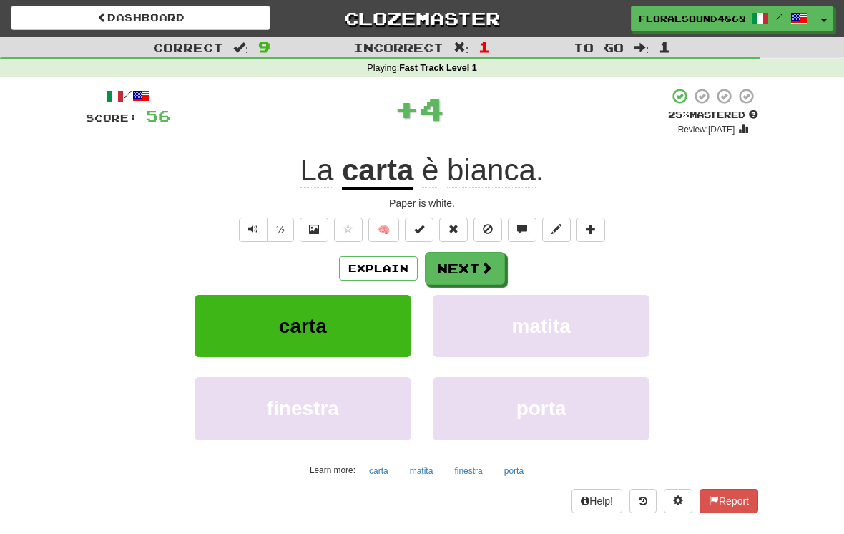
click at [477, 270] on button "Next" at bounding box center [465, 268] width 80 height 33
